Goal: Entertainment & Leisure: Consume media (video, audio)

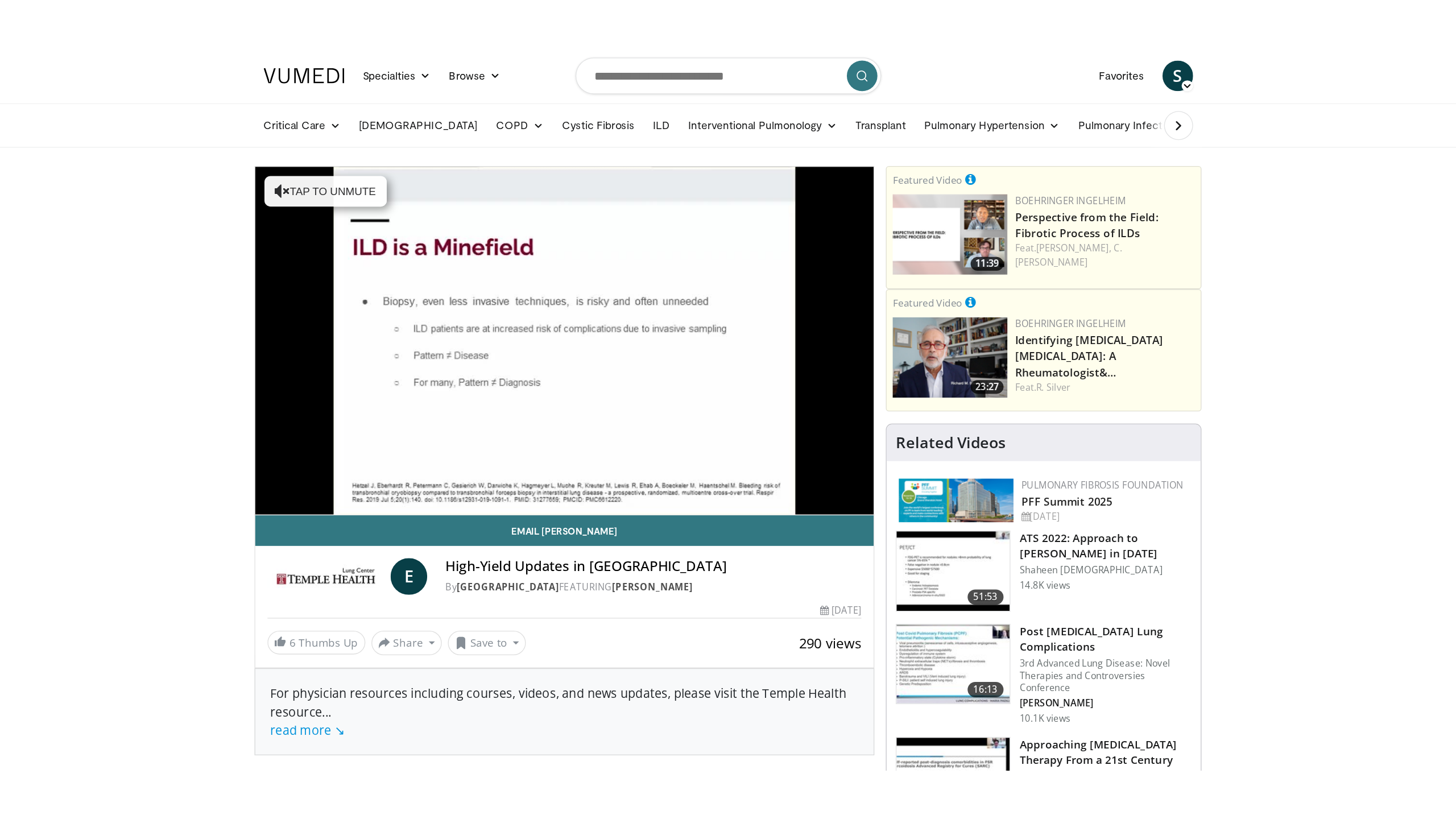
scroll to position [57, 0]
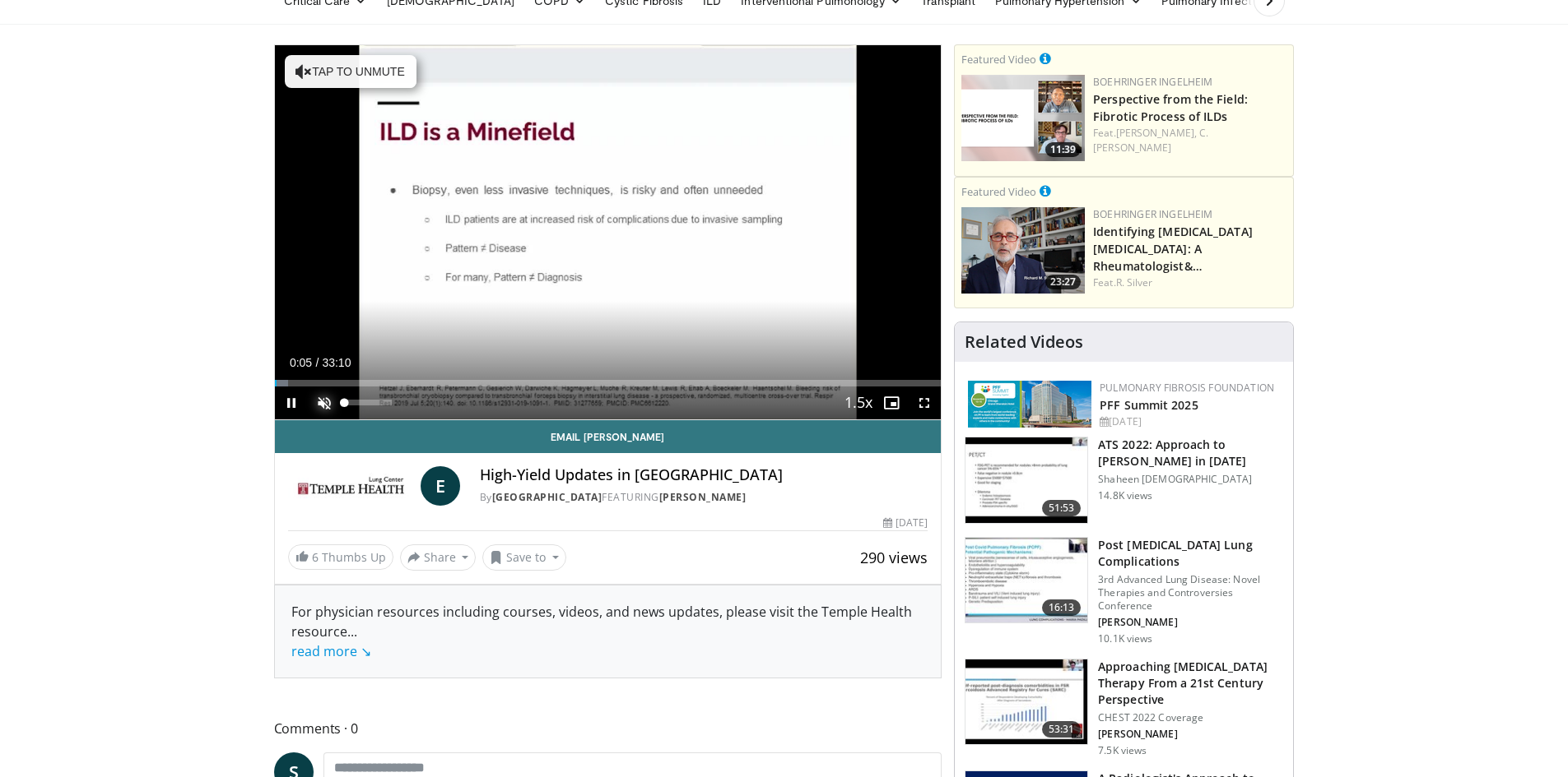
click at [325, 399] on span "Video Player" at bounding box center [324, 403] width 33 height 33
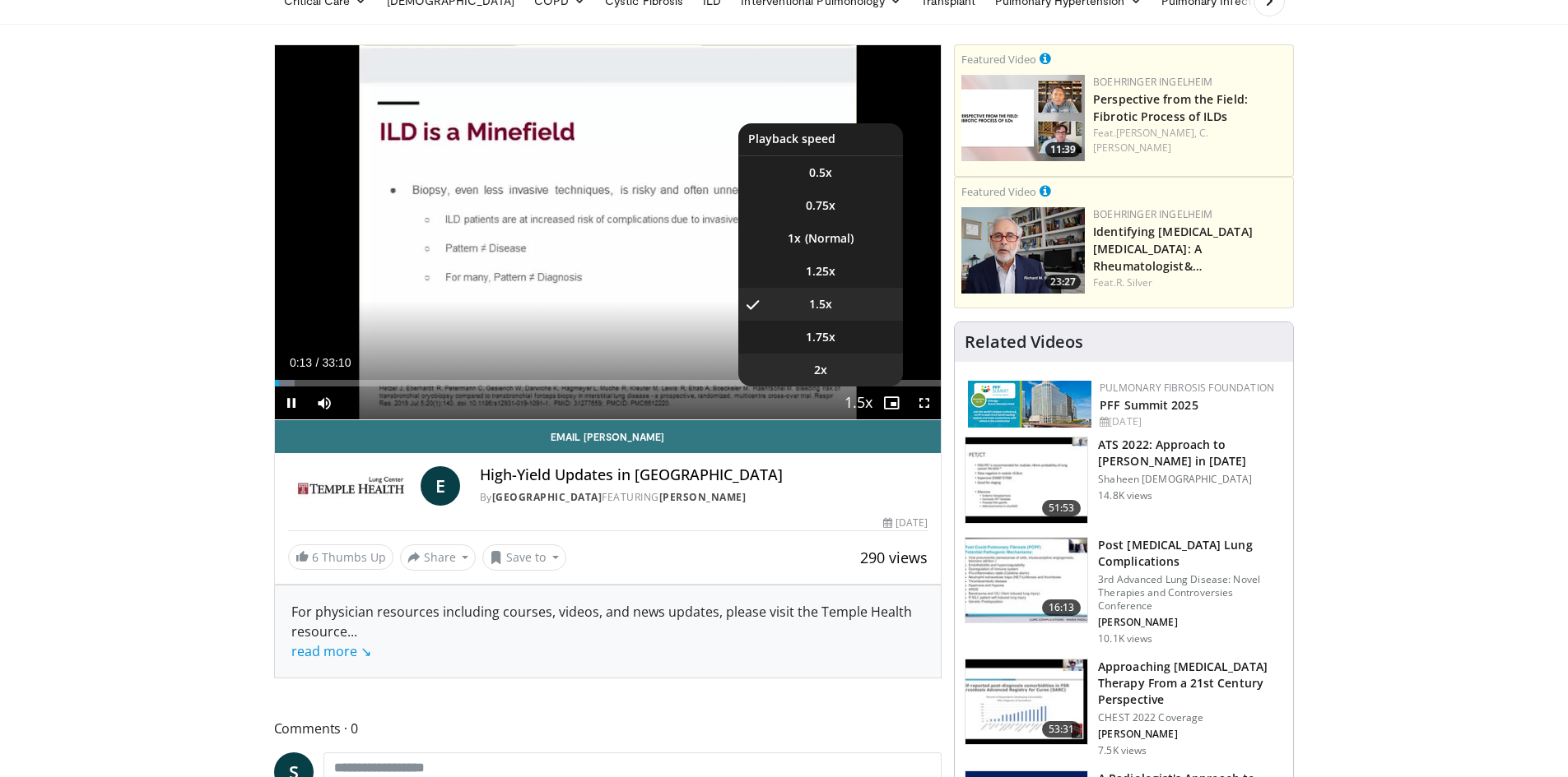
click at [858, 372] on li "2x" at bounding box center [821, 370] width 165 height 33
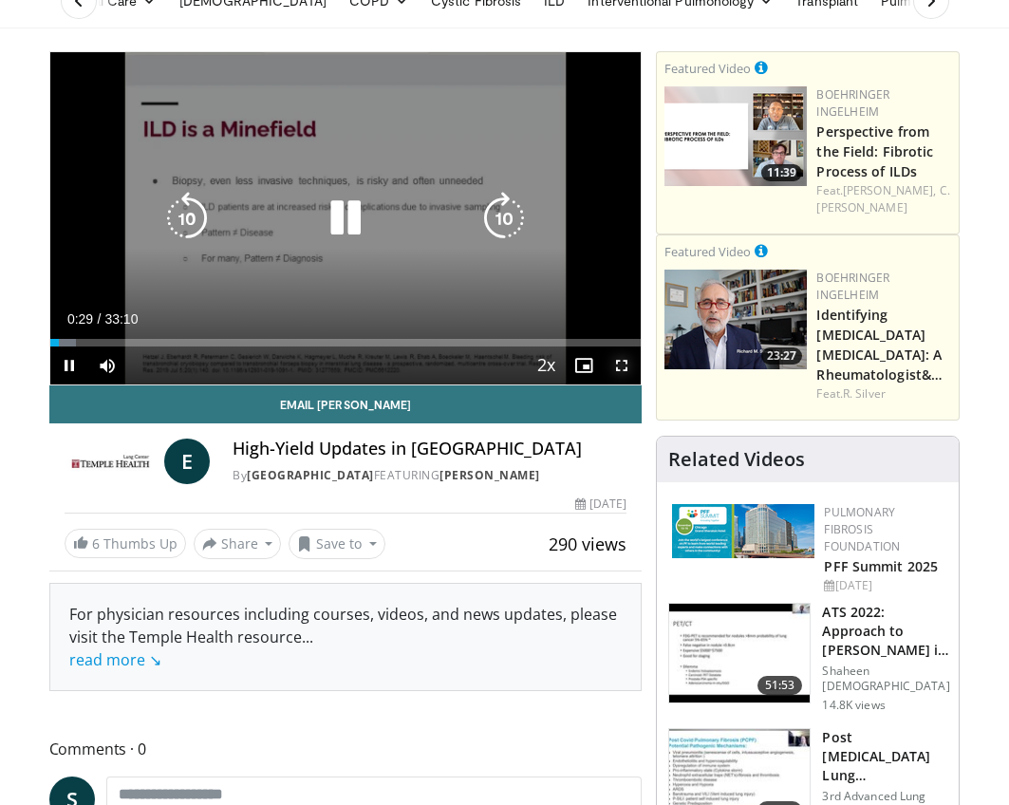
drag, startPoint x: 625, startPoint y: 365, endPoint x: 1979, endPoint y: 476, distance: 1358.6
click at [625, 365] on span "Video Player" at bounding box center [622, 366] width 38 height 38
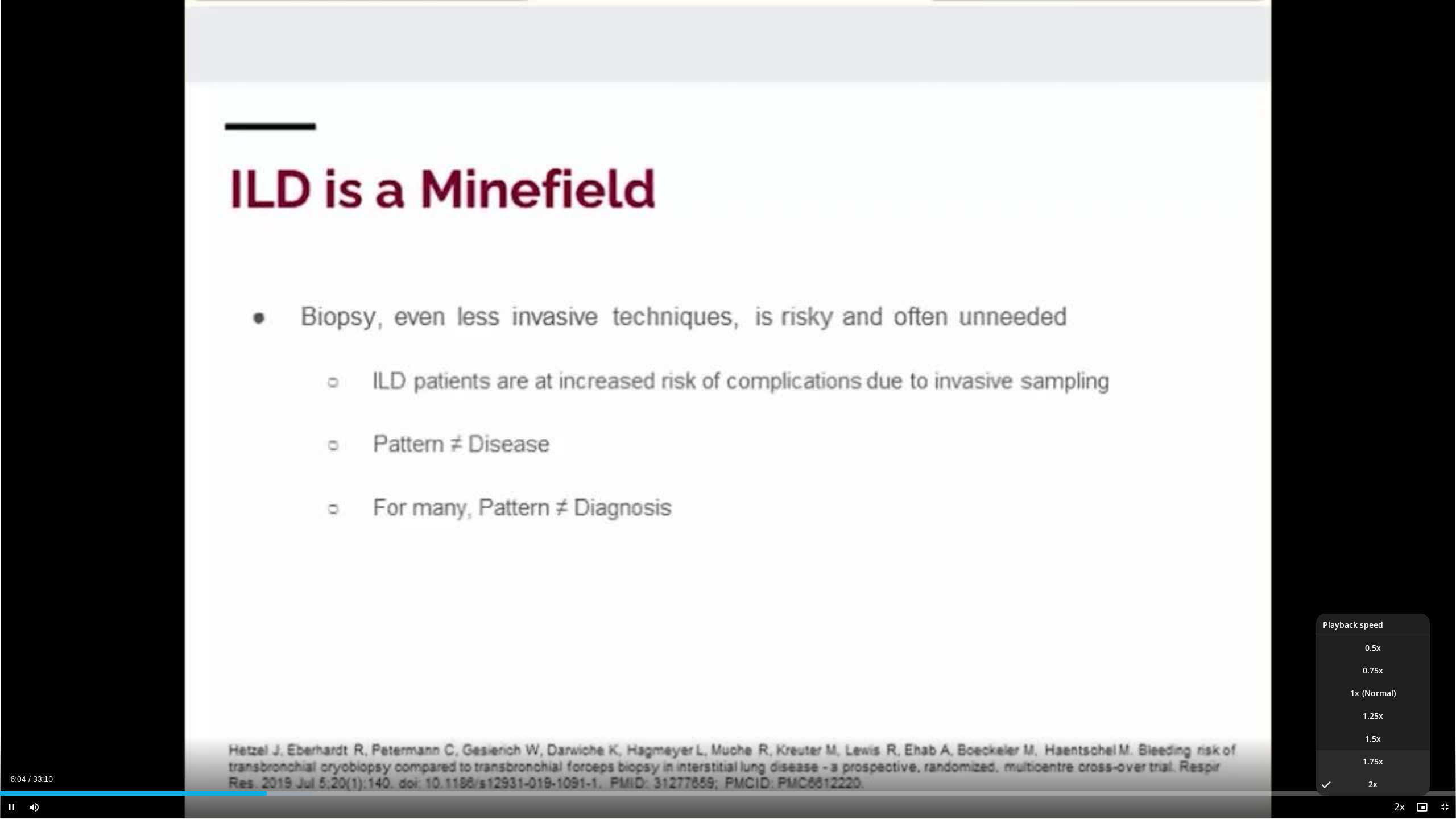
click at [1083, 537] on li "1.75x" at bounding box center [1373, 761] width 114 height 23
click at [1083, 537] on span "1.5x" at bounding box center [1373, 739] width 16 height 11
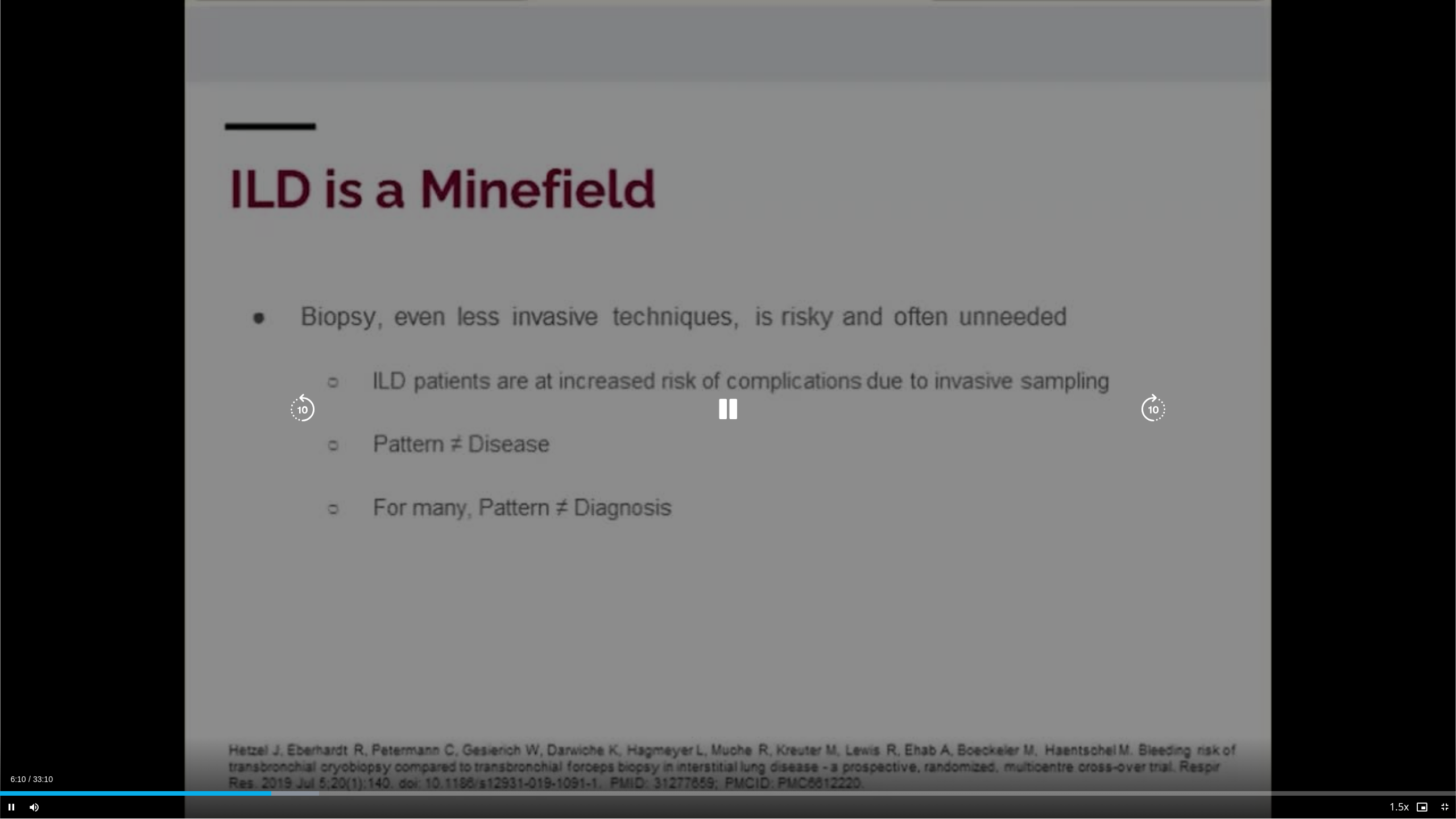
click at [299, 410] on icon "Video Player" at bounding box center [302, 409] width 32 height 32
click at [293, 412] on icon "Video Player" at bounding box center [302, 409] width 32 height 32
click at [310, 412] on icon "Video Player" at bounding box center [302, 409] width 32 height 32
click at [739, 403] on icon "Video Player" at bounding box center [728, 409] width 32 height 32
click at [743, 403] on icon "Video Player" at bounding box center [728, 409] width 32 height 32
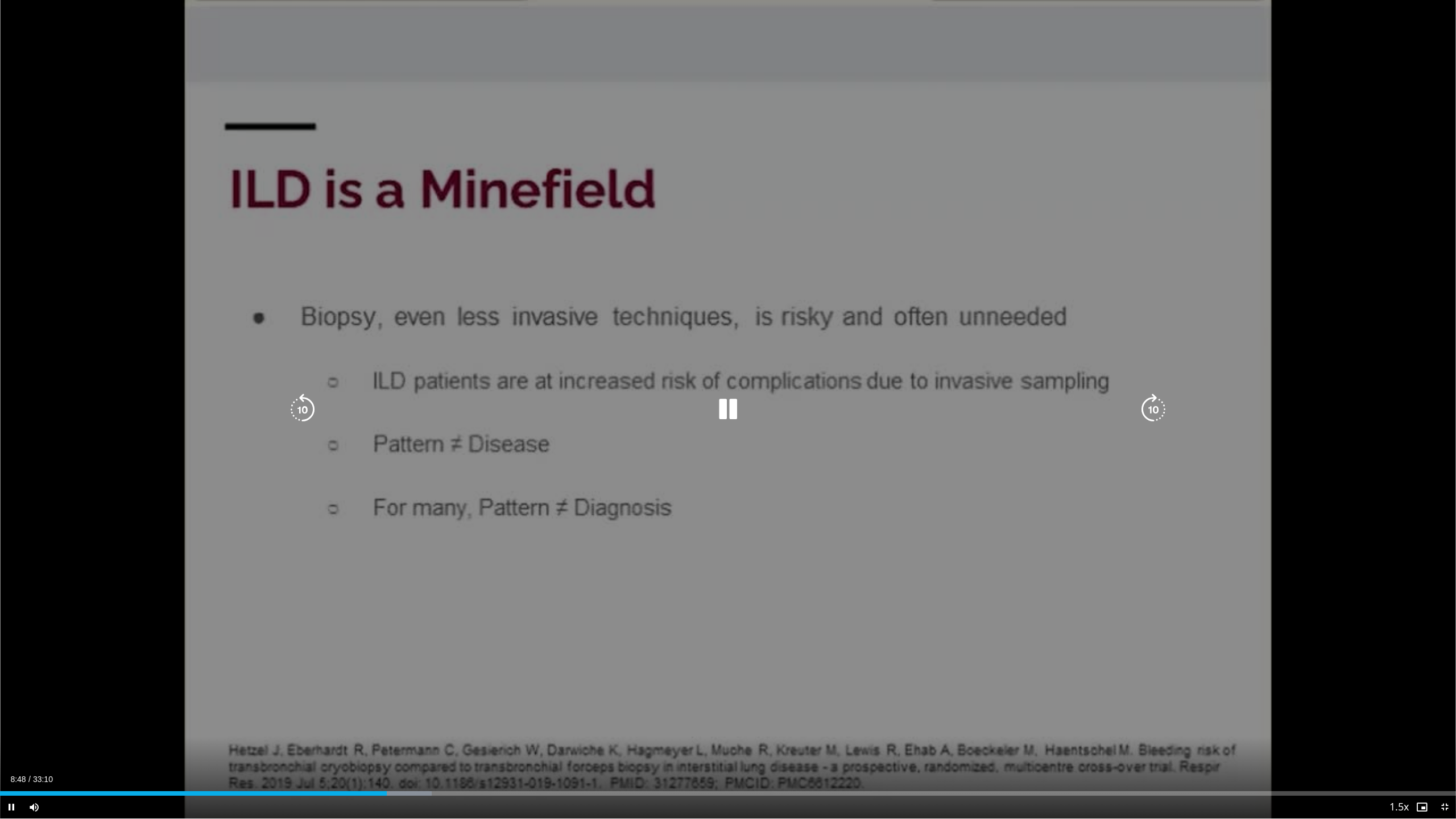
click at [305, 410] on icon "Video Player" at bounding box center [302, 409] width 32 height 32
click at [305, 410] on div "10 seconds Tap to unmute" at bounding box center [728, 409] width 1456 height 818
click at [297, 407] on icon "Video Player" at bounding box center [302, 409] width 32 height 32
click at [717, 412] on icon "Video Player" at bounding box center [728, 409] width 32 height 32
click at [729, 412] on icon "Video Player" at bounding box center [728, 409] width 32 height 32
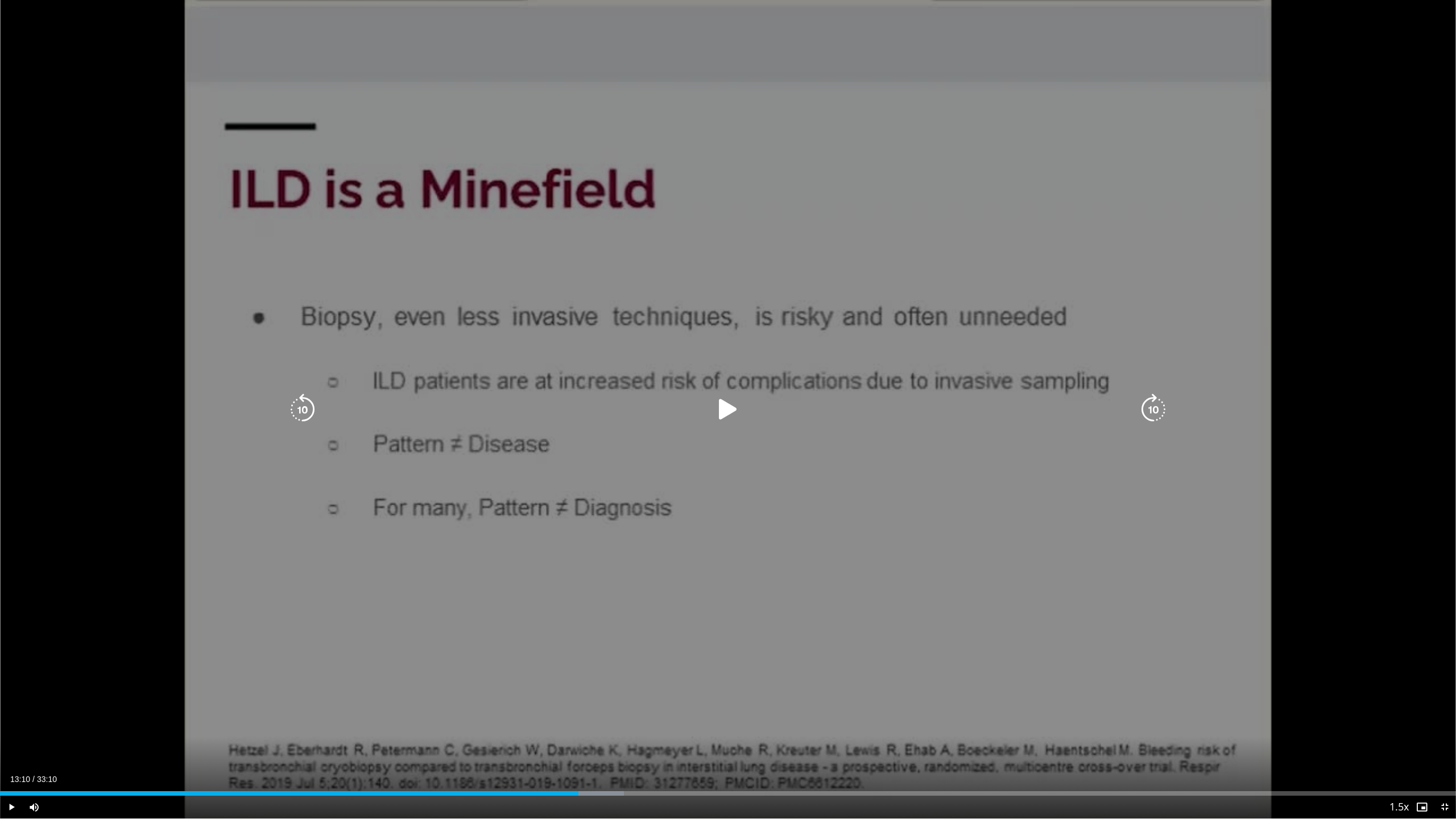
click at [725, 402] on icon "Video Player" at bounding box center [728, 409] width 32 height 32
click at [1083, 537] on div "10 seconds Tap to unmute" at bounding box center [728, 409] width 1456 height 818
click at [467, 537] on div "10 seconds Tap to unmute" at bounding box center [728, 409] width 1456 height 818
click at [566, 537] on div "10 seconds Tap to unmute" at bounding box center [728, 409] width 1456 height 818
click at [297, 409] on icon "Video Player" at bounding box center [302, 409] width 32 height 32
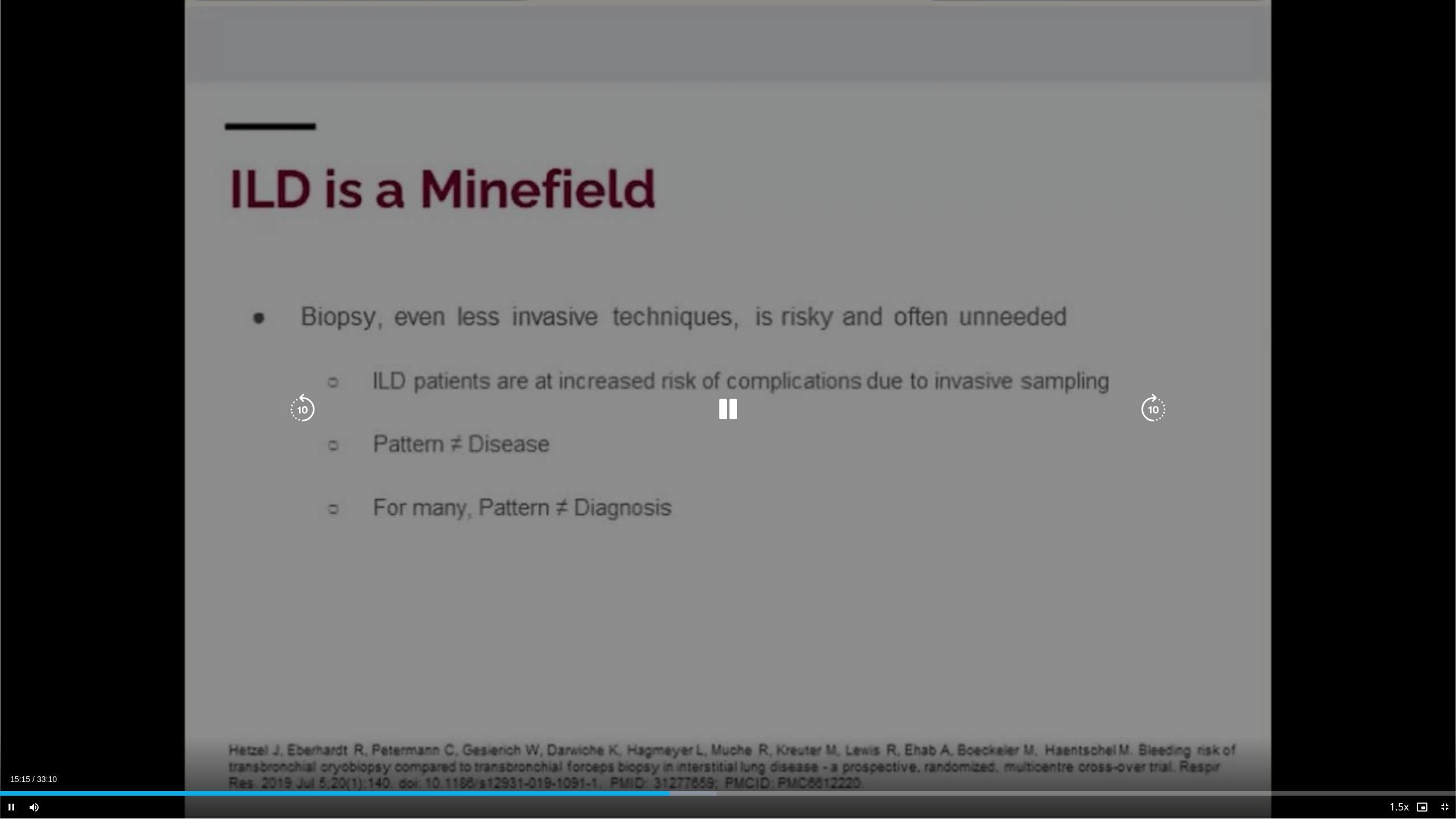
click at [310, 419] on icon "Video Player" at bounding box center [302, 409] width 32 height 32
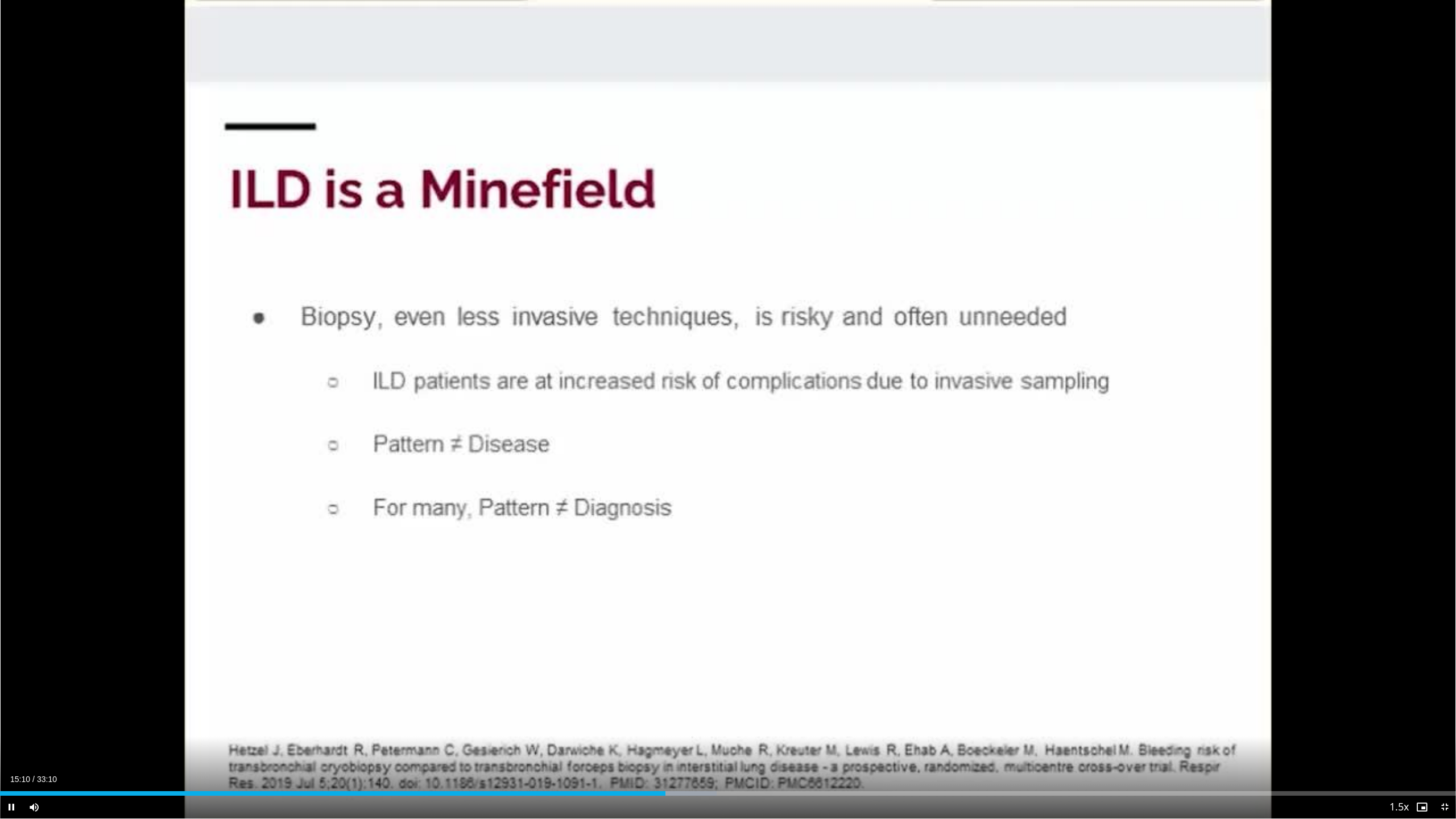
click at [310, 419] on div "10 seconds Tap to unmute" at bounding box center [728, 409] width 1456 height 818
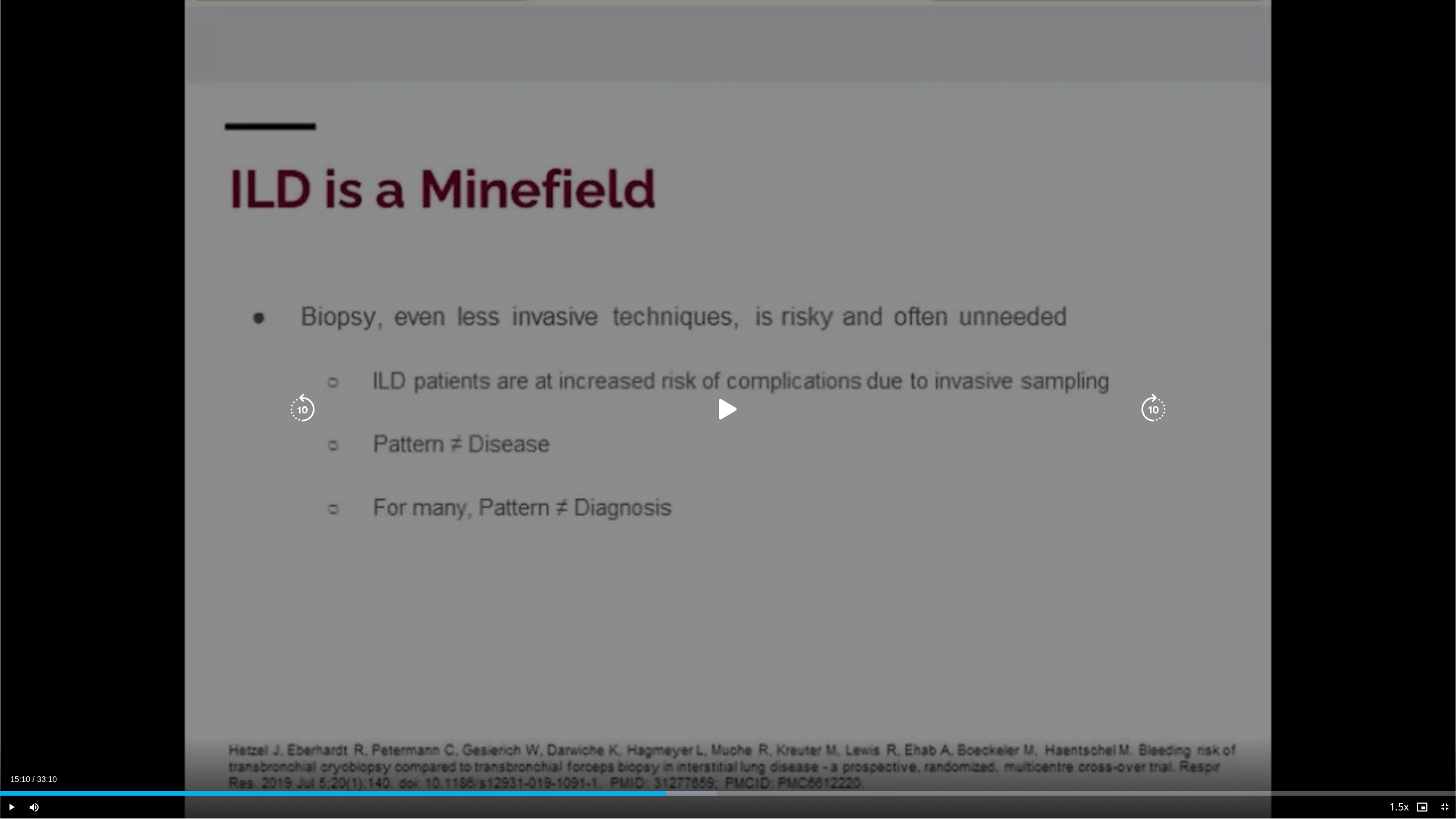
click at [729, 403] on icon "Video Player" at bounding box center [728, 409] width 32 height 32
click at [733, 404] on icon "Video Player" at bounding box center [728, 409] width 32 height 32
click at [725, 412] on icon "Video Player" at bounding box center [728, 409] width 32 height 32
click at [729, 397] on icon "Video Player" at bounding box center [728, 409] width 32 height 32
click at [729, 398] on icon "Video Player" at bounding box center [728, 409] width 32 height 32
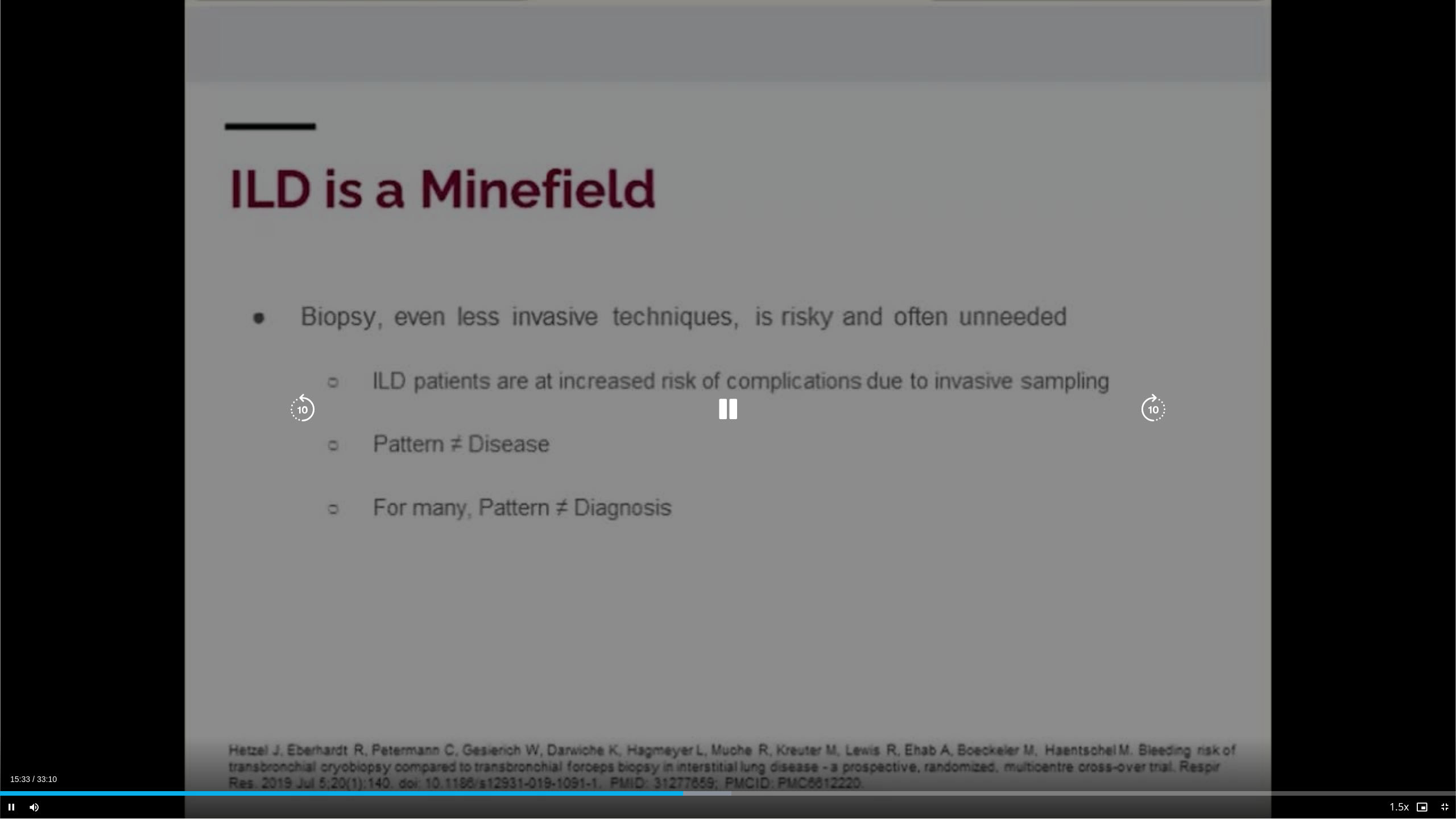
click at [727, 409] on icon "Video Player" at bounding box center [728, 409] width 32 height 32
click at [721, 403] on icon "Video Player" at bounding box center [728, 409] width 32 height 32
click at [727, 409] on icon "Video Player" at bounding box center [728, 409] width 32 height 32
click at [723, 404] on icon "Video Player" at bounding box center [728, 409] width 32 height 32
click at [717, 405] on icon "Video Player" at bounding box center [728, 409] width 32 height 32
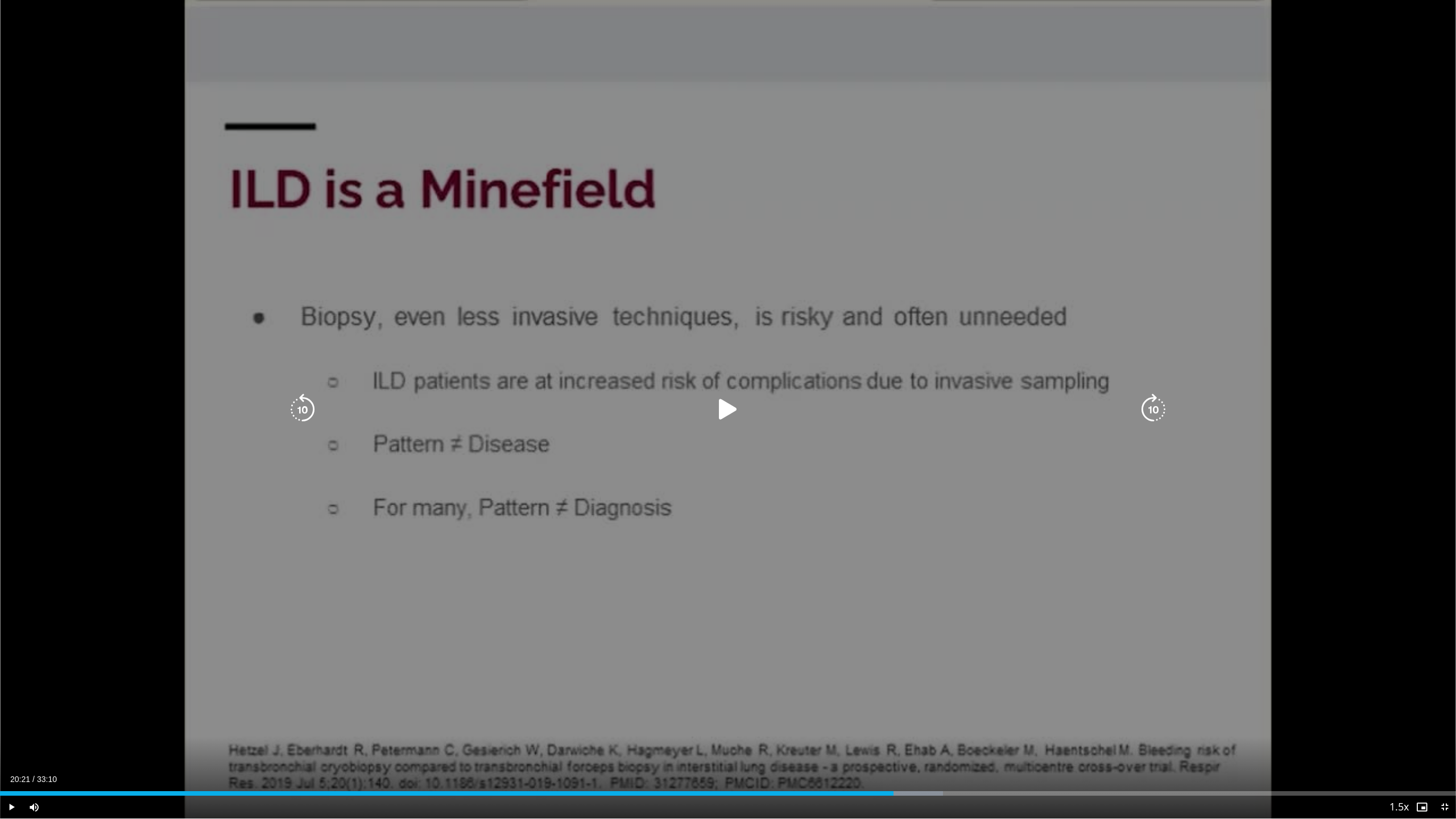
click at [727, 409] on icon "Video Player" at bounding box center [728, 409] width 32 height 32
click at [729, 412] on icon "Video Player" at bounding box center [728, 409] width 32 height 32
click at [729, 409] on icon "Video Player" at bounding box center [728, 409] width 32 height 32
click at [723, 409] on icon "Video Player" at bounding box center [728, 409] width 32 height 32
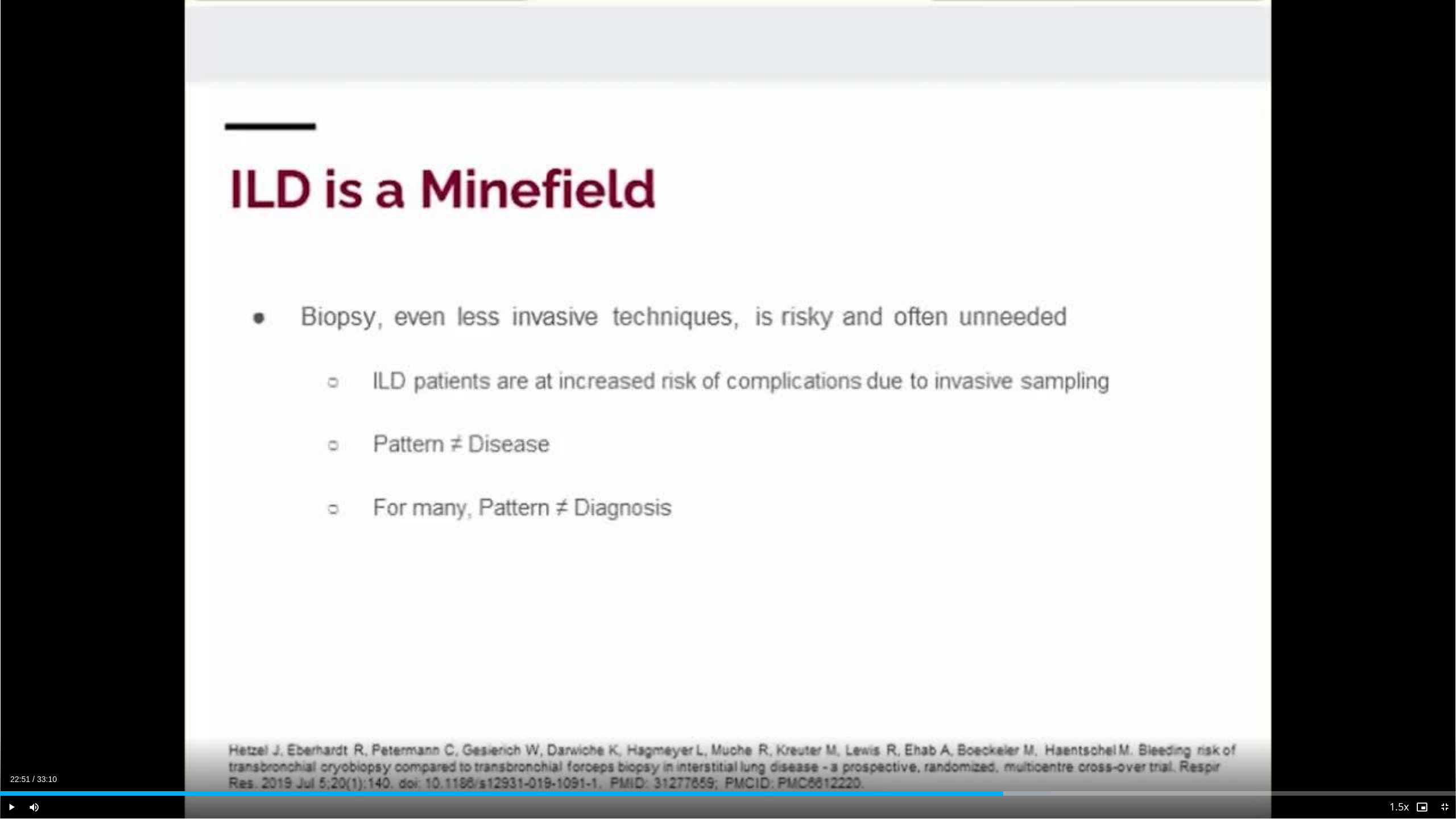
click at [723, 409] on div "10 seconds Tap to unmute" at bounding box center [728, 409] width 1456 height 818
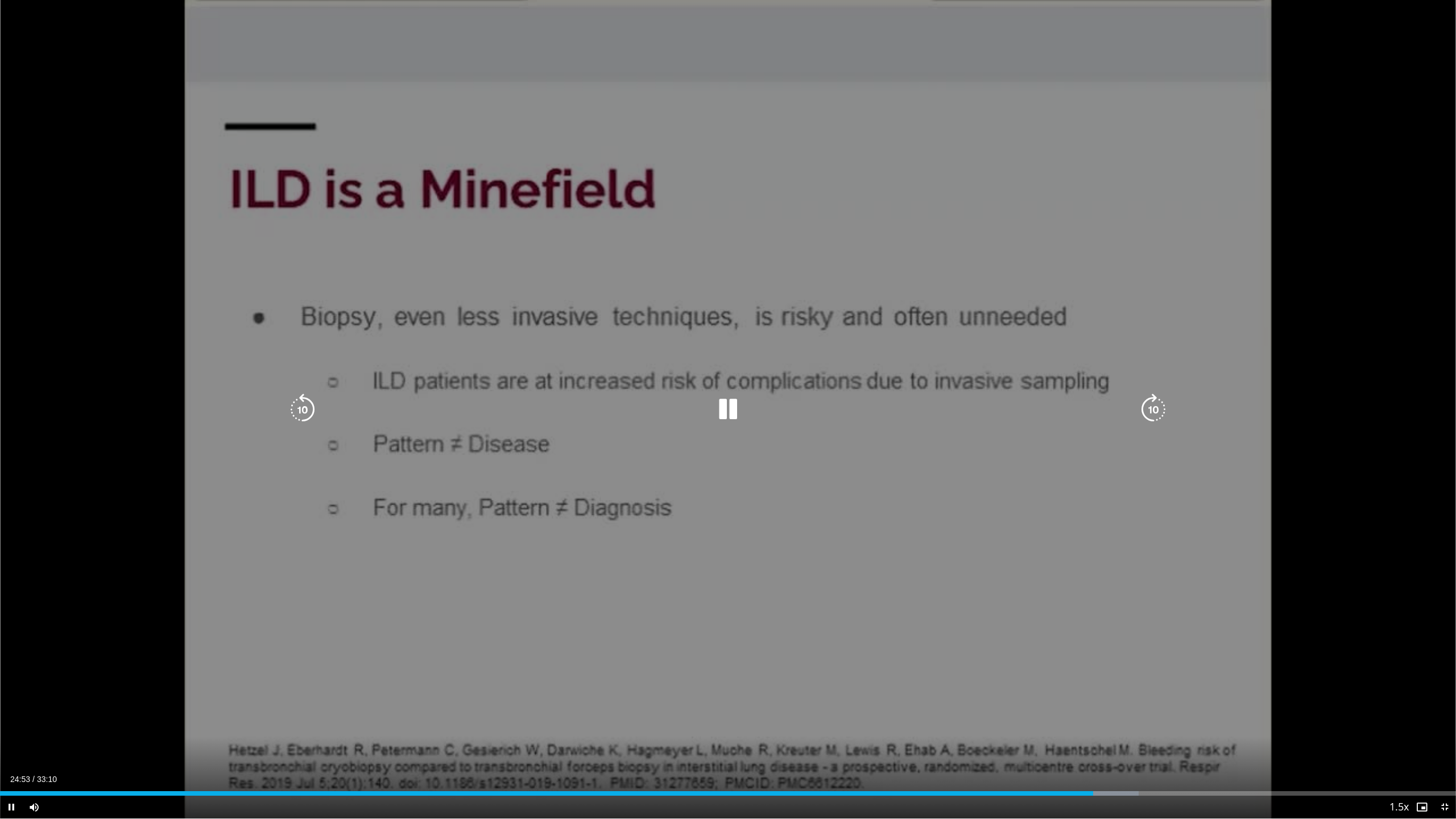
click at [313, 419] on icon "Video Player" at bounding box center [302, 409] width 32 height 32
click at [305, 423] on icon "Video Player" at bounding box center [302, 409] width 32 height 32
click at [737, 397] on icon "Video Player" at bounding box center [728, 409] width 32 height 32
click at [738, 409] on icon "Video Player" at bounding box center [728, 409] width 32 height 32
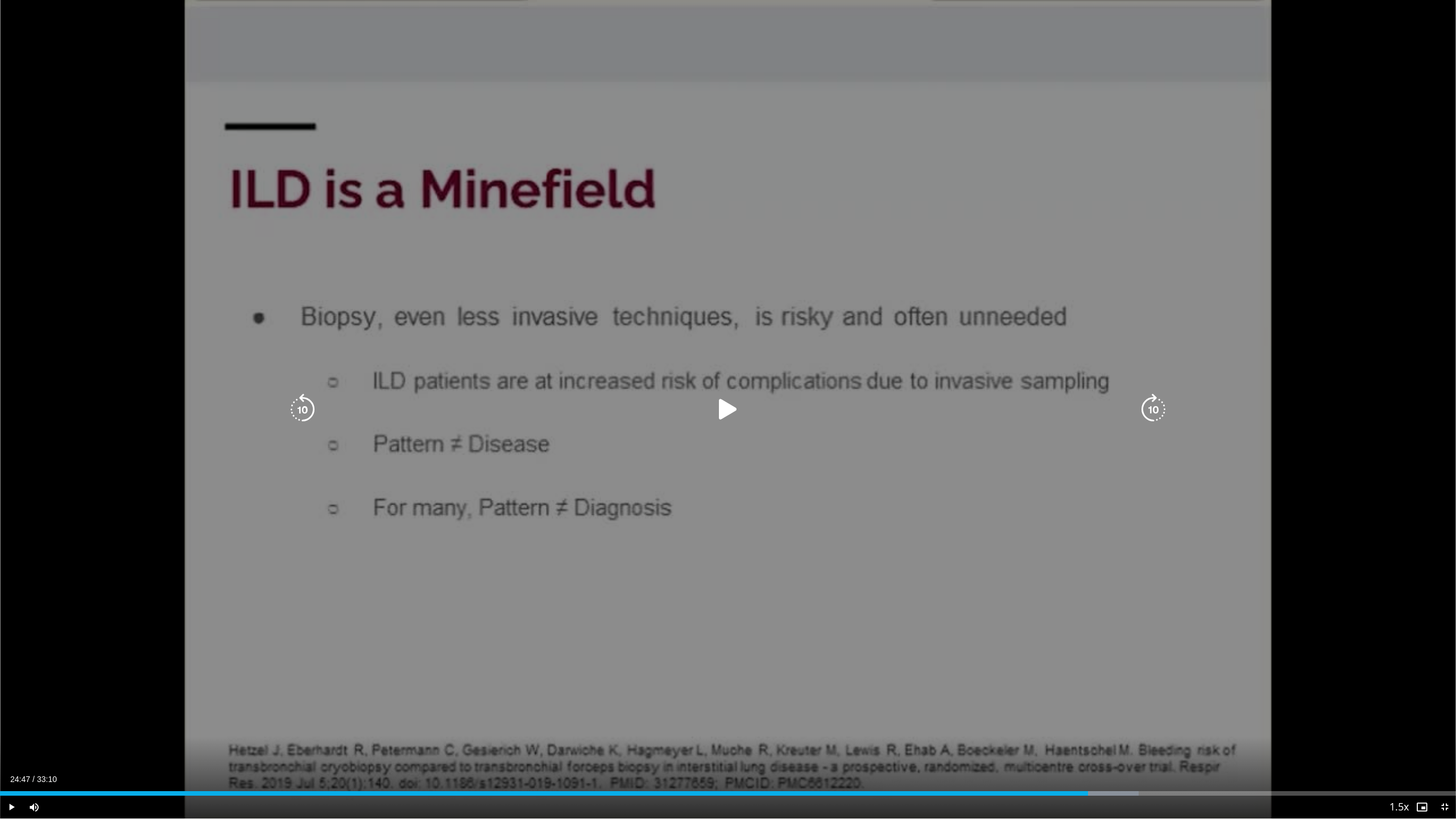
click at [738, 399] on icon "Video Player" at bounding box center [728, 409] width 32 height 32
click at [701, 414] on div "Video Player" at bounding box center [728, 410] width 874 height 23
click at [713, 414] on icon "Video Player" at bounding box center [728, 409] width 32 height 32
click at [715, 416] on icon "Video Player" at bounding box center [728, 409] width 32 height 32
